Goal: Task Accomplishment & Management: Manage account settings

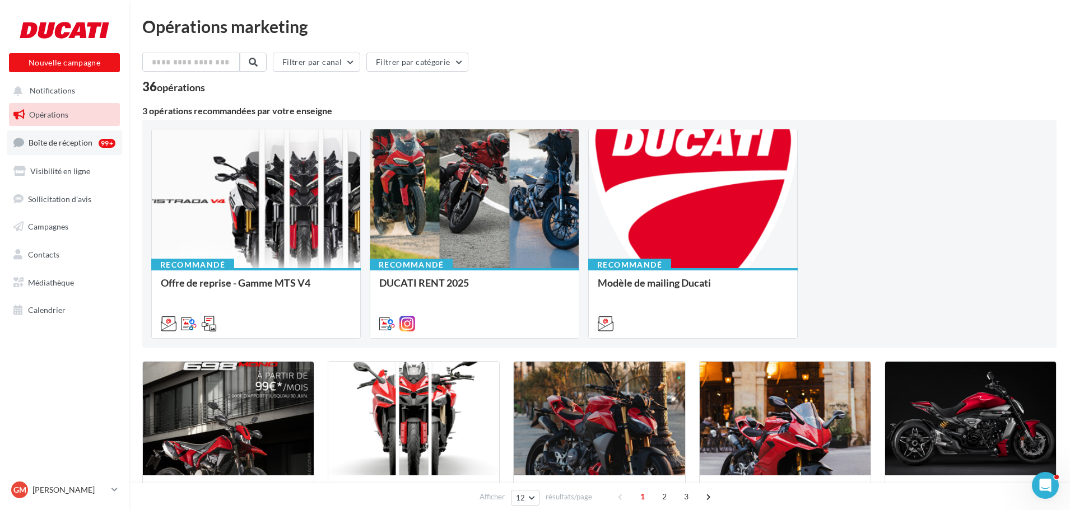
click at [83, 151] on link "Boîte de réception 99+" at bounding box center [64, 143] width 115 height 24
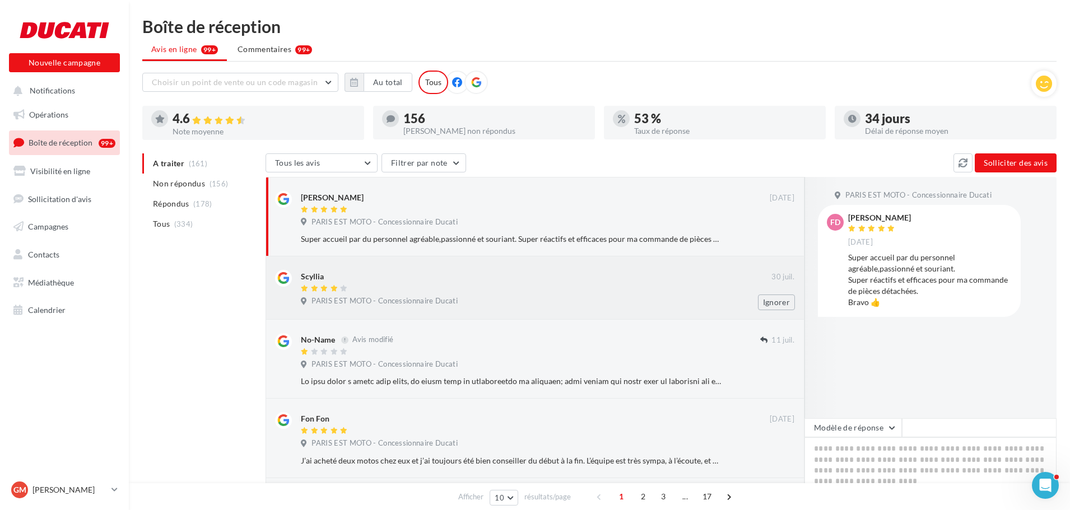
scroll to position [56, 0]
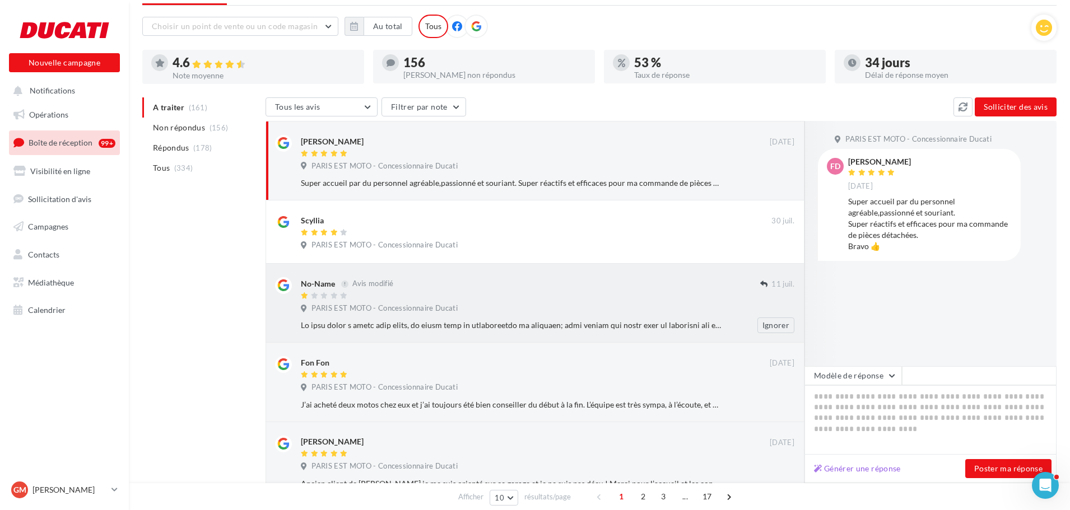
click at [619, 327] on div at bounding box center [511, 325] width 421 height 11
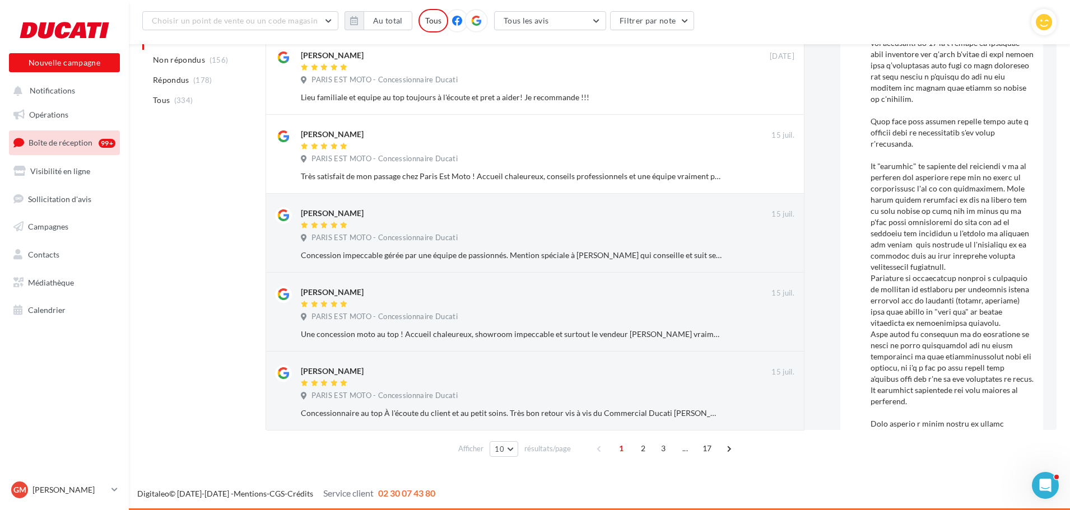
scroll to position [862, 0]
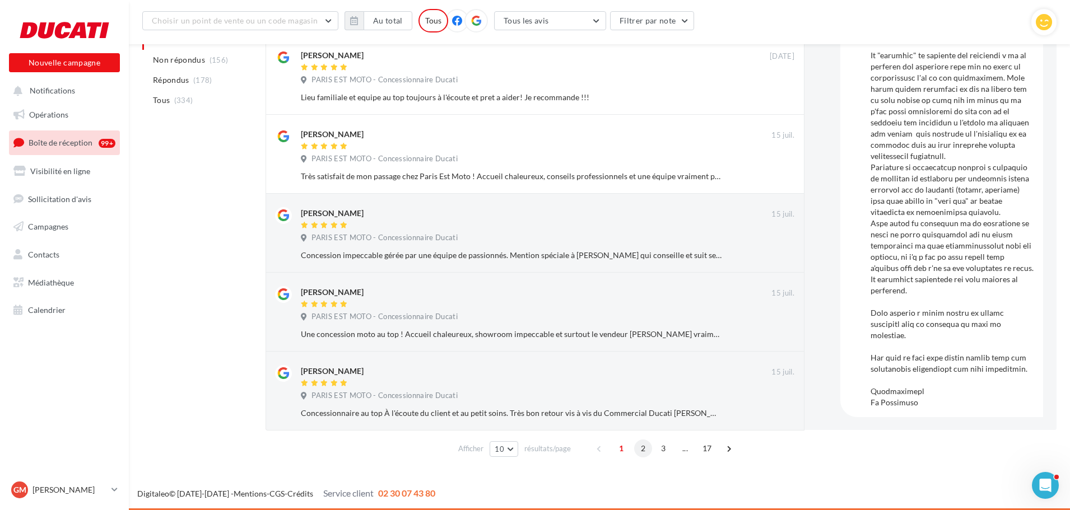
click at [640, 449] on span "2" at bounding box center [643, 449] width 18 height 18
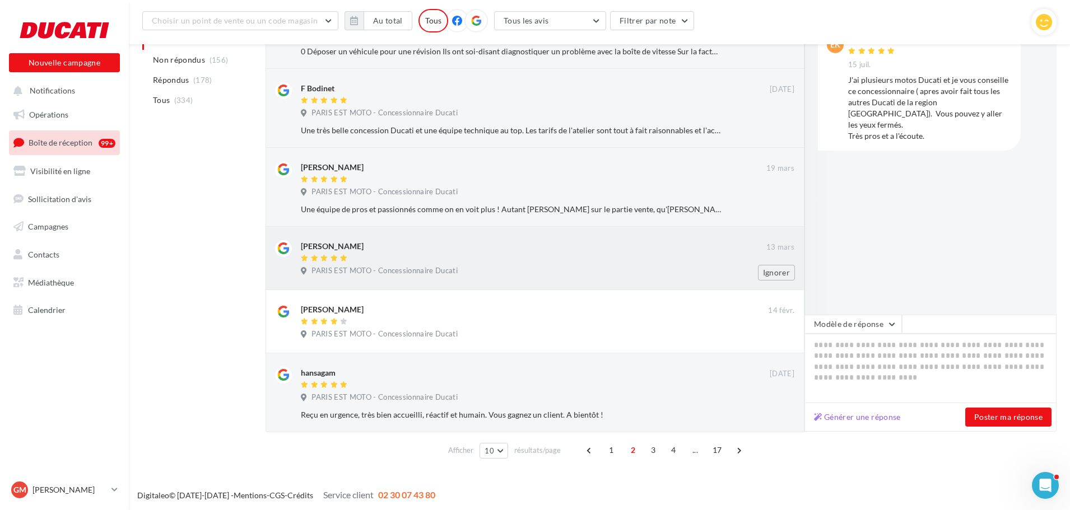
scroll to position [515, 0]
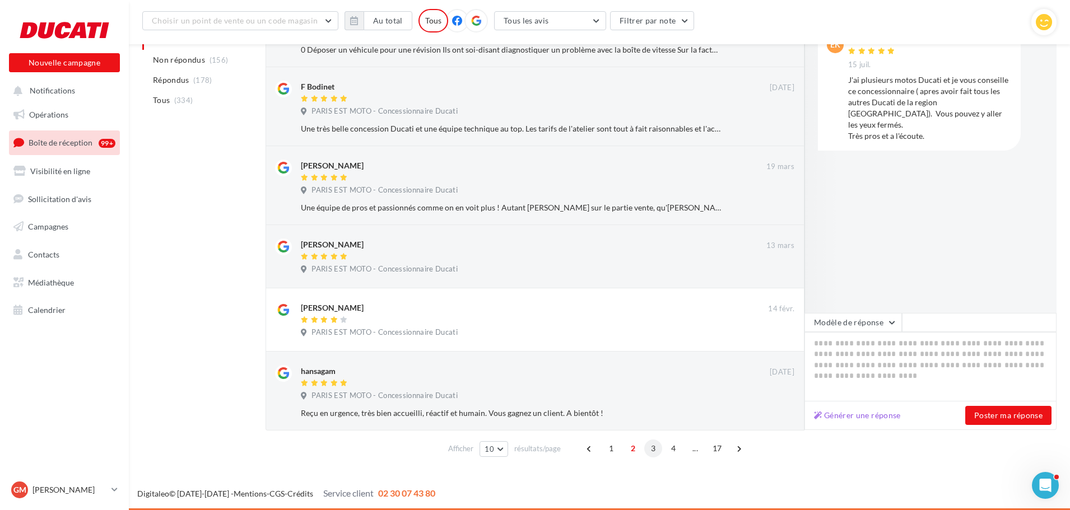
click at [654, 450] on span "3" at bounding box center [653, 449] width 18 height 18
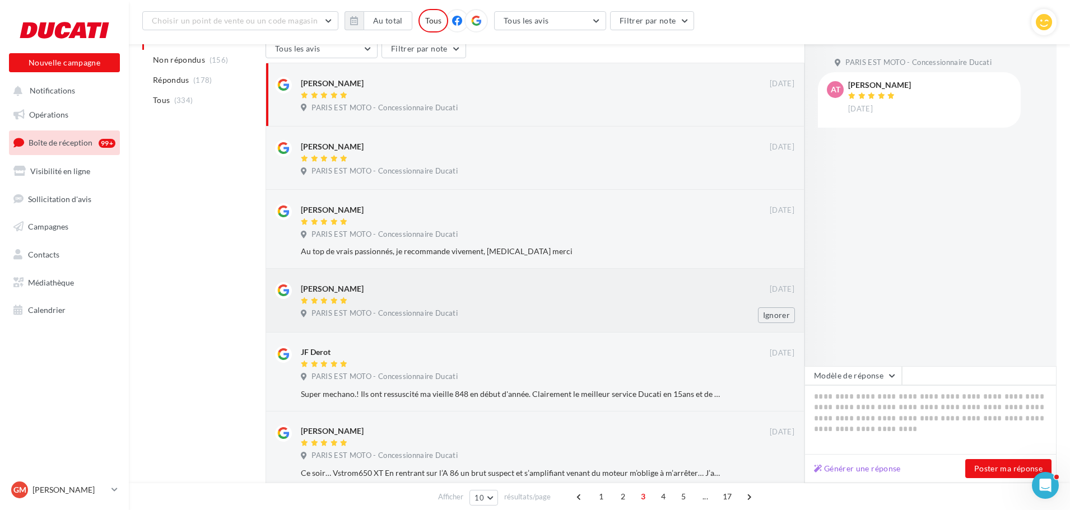
scroll to position [0, 0]
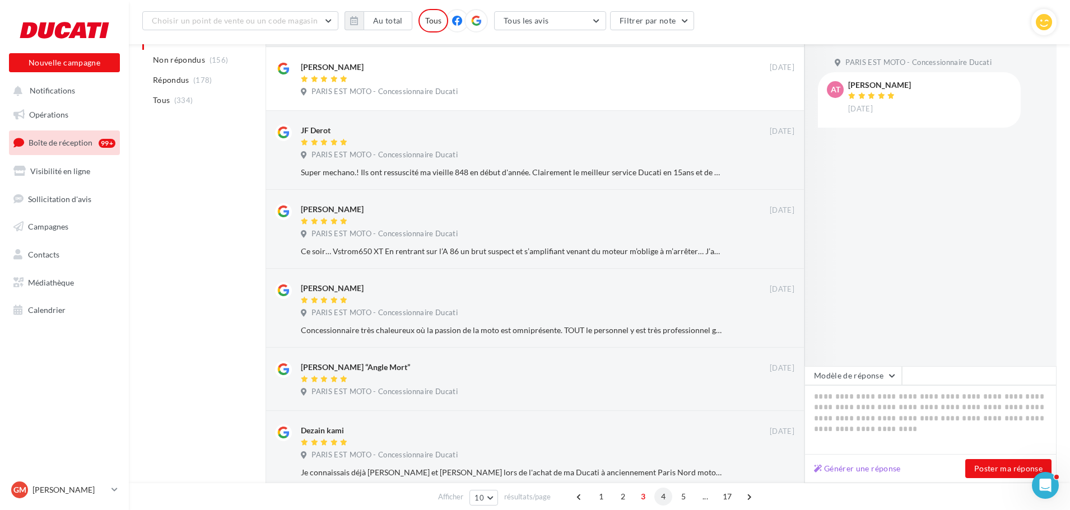
click at [661, 495] on span "4" at bounding box center [663, 497] width 18 height 18
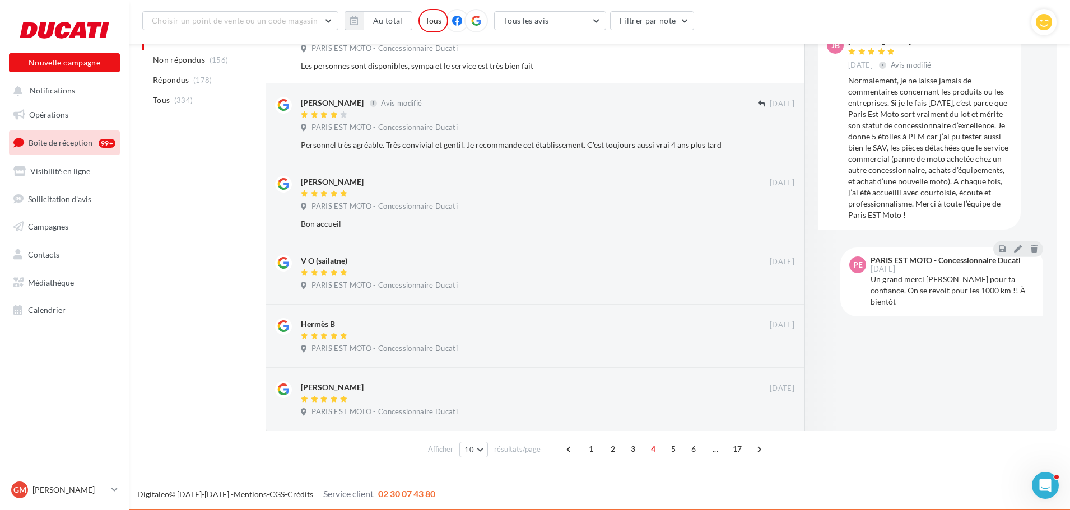
scroll to position [499, 0]
click at [672, 445] on span "5" at bounding box center [673, 449] width 18 height 18
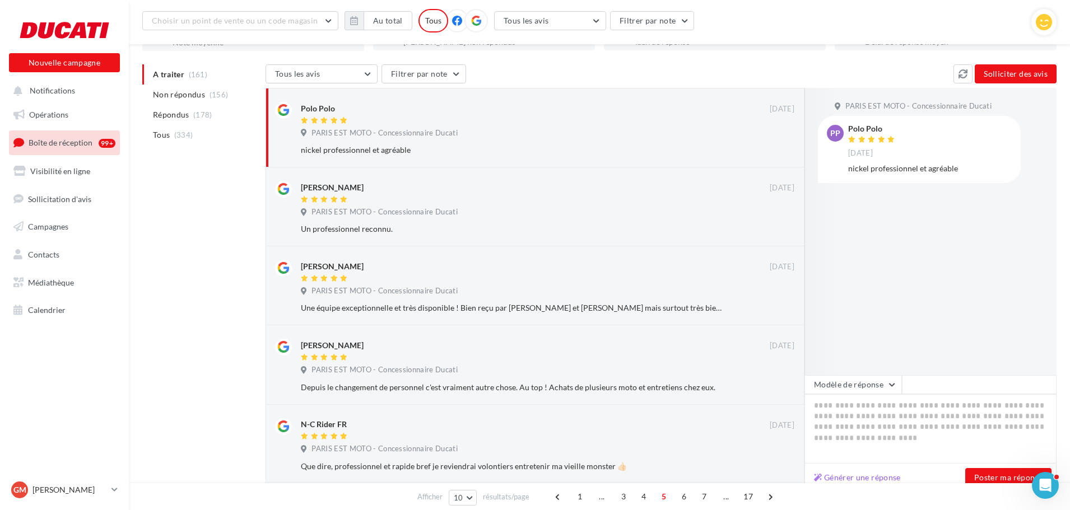
scroll to position [0, 0]
